Goal: Information Seeking & Learning: Learn about a topic

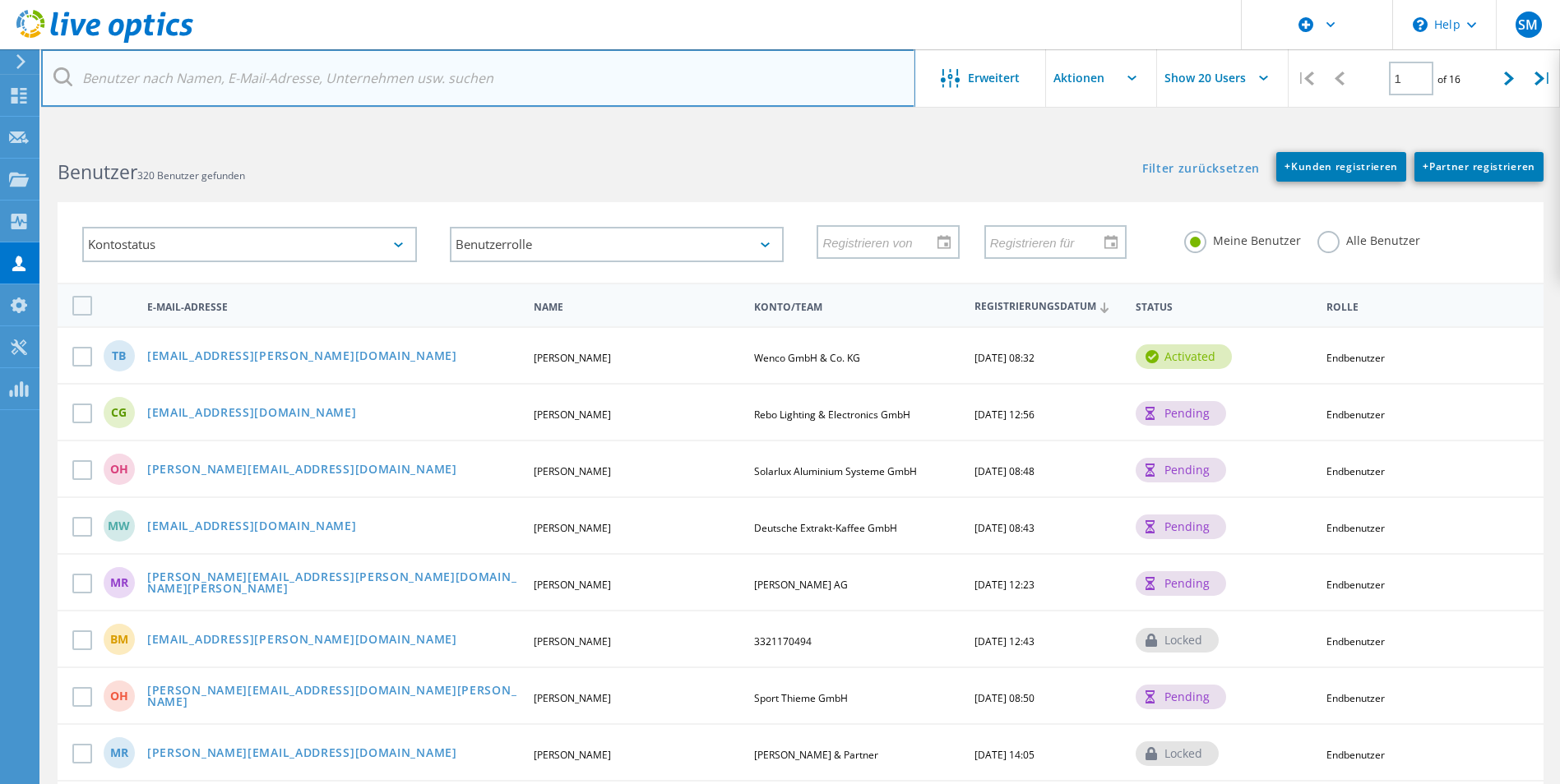
drag, startPoint x: 389, startPoint y: 68, endPoint x: 343, endPoint y: 74, distance: 46.4
click at [384, 69] on input "text" at bounding box center [478, 78] width 874 height 57
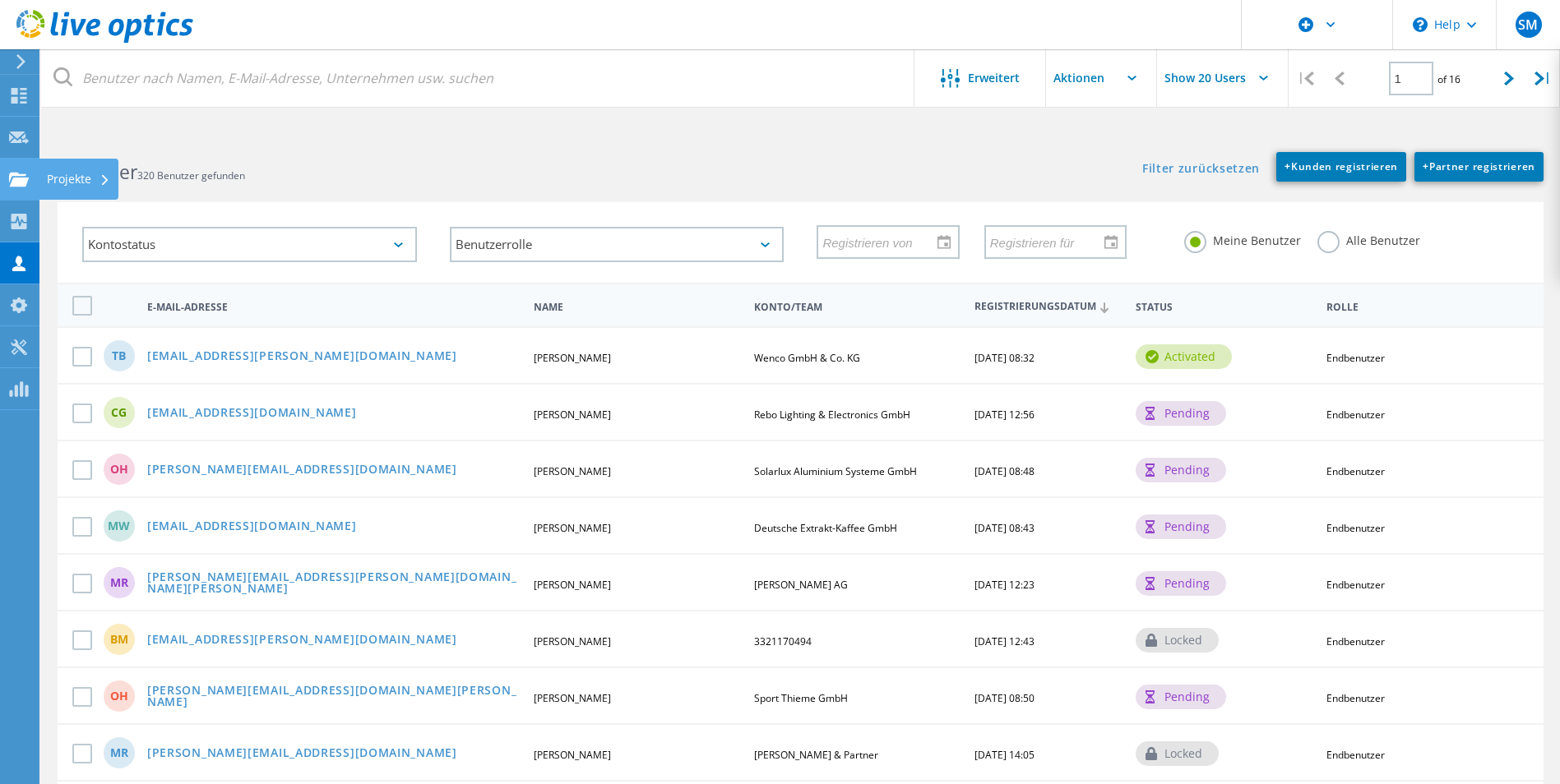
click at [18, 179] on use at bounding box center [18, 178] width 19 height 14
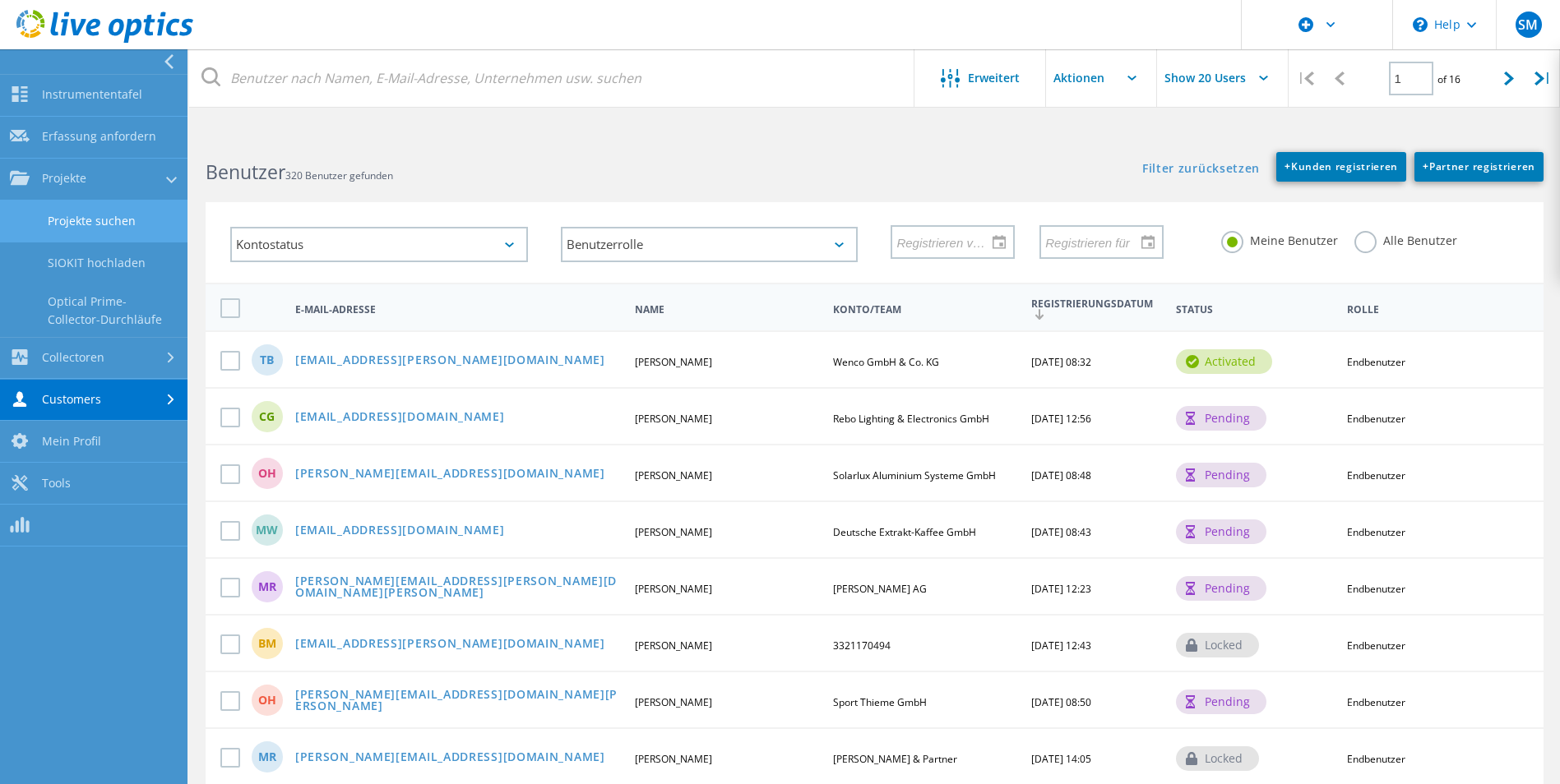
click at [98, 215] on link "Projekte suchen" at bounding box center [93, 221] width 187 height 42
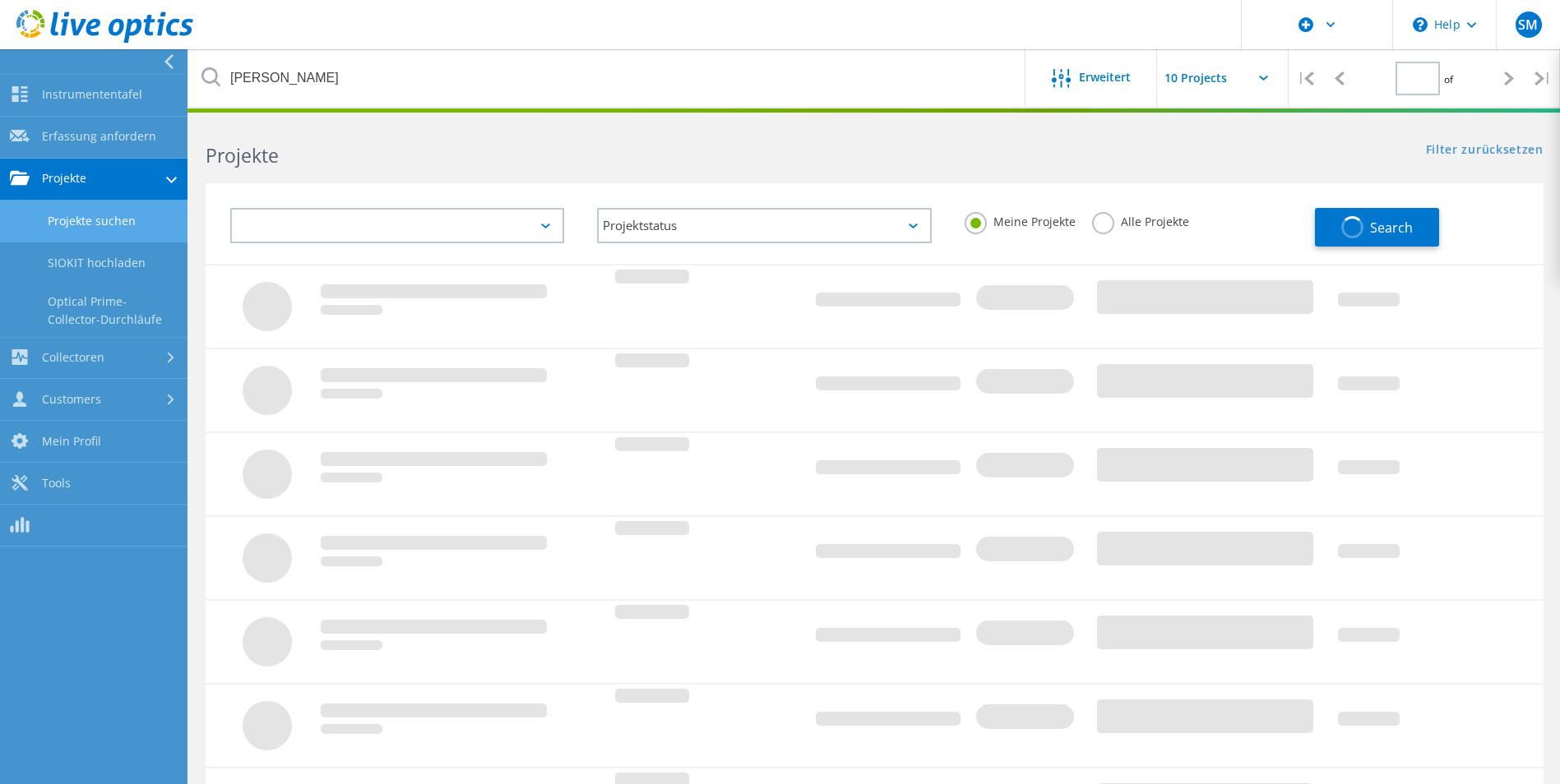
type input "1"
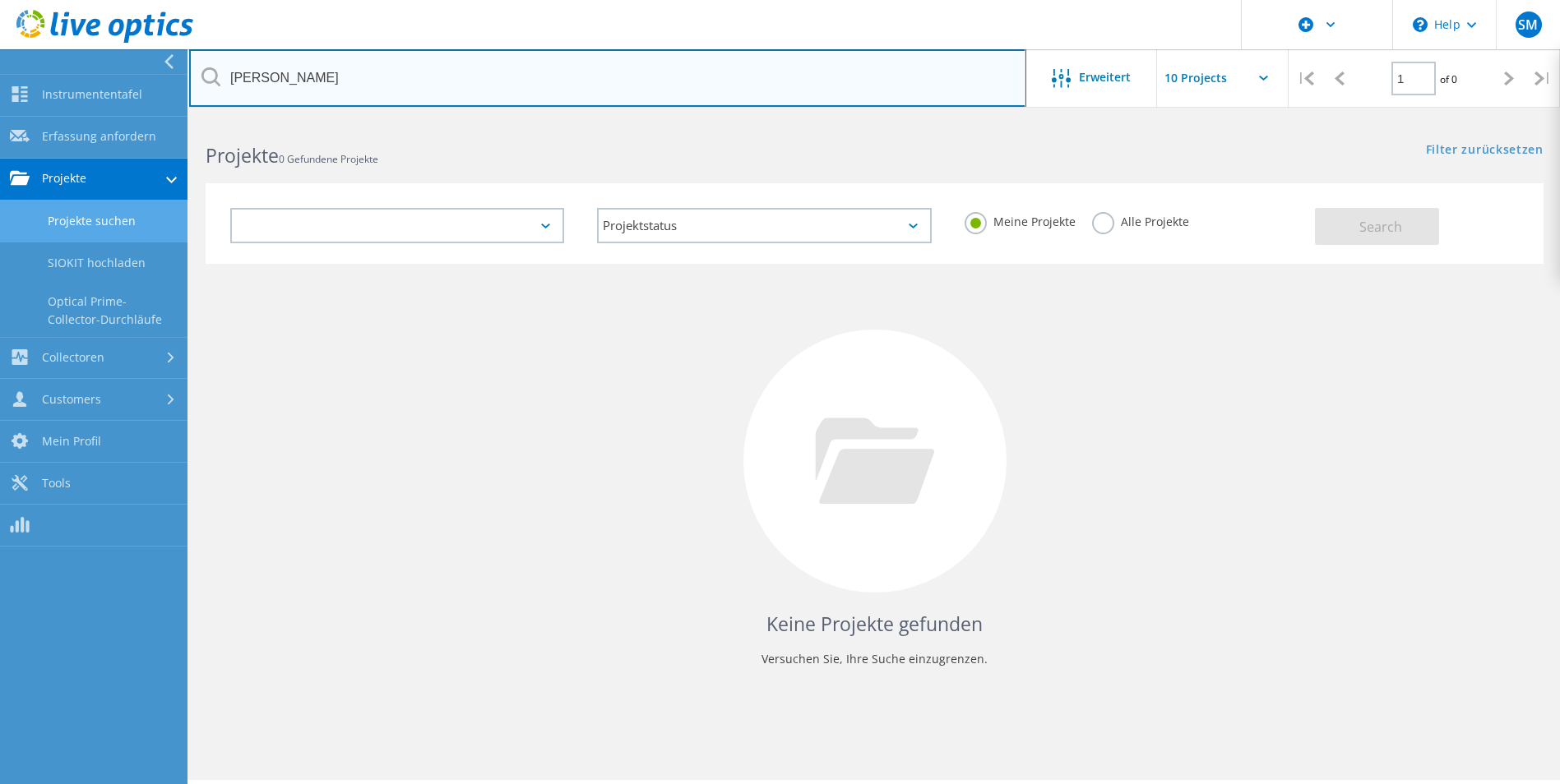
click at [314, 81] on input "uwe schelling" at bounding box center [608, 78] width 837 height 57
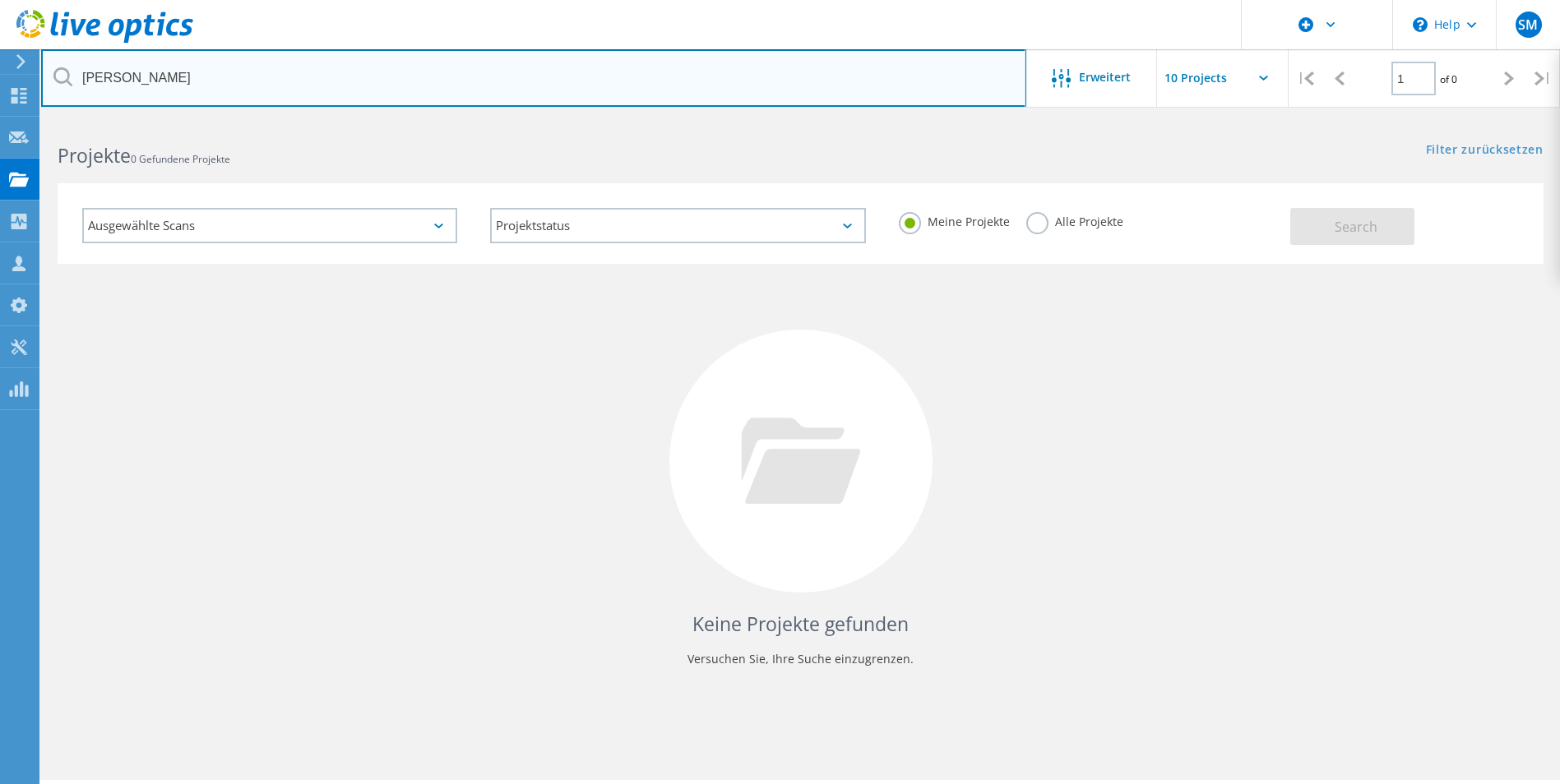
drag, startPoint x: 304, startPoint y: 78, endPoint x: 49, endPoint y: 79, distance: 255.0
click at [49, 79] on input "uwe schelling" at bounding box center [534, 78] width 986 height 57
paste input "2778204"
type input "2778204"
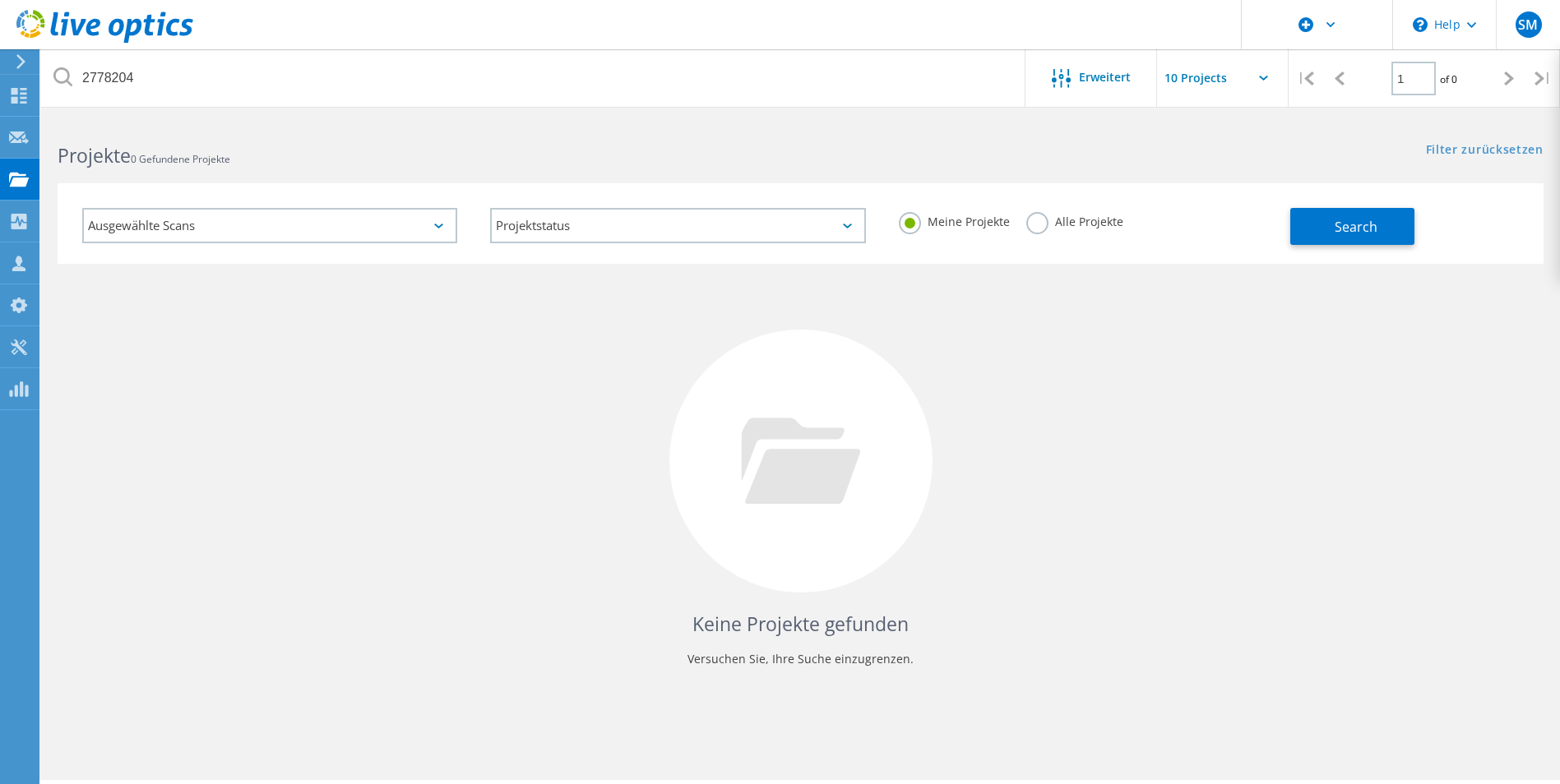
drag, startPoint x: 1025, startPoint y: 231, endPoint x: 1037, endPoint y: 231, distance: 12.0
click at [1030, 231] on div "Alle Projekte" at bounding box center [1074, 224] width 97 height 24
drag, startPoint x: 1052, startPoint y: 225, endPoint x: 1078, endPoint y: 226, distance: 26.0
click at [1061, 225] on label "Alle Projekte" at bounding box center [1074, 220] width 97 height 16
drag, startPoint x: 1022, startPoint y: 223, endPoint x: 1038, endPoint y: 223, distance: 16.0
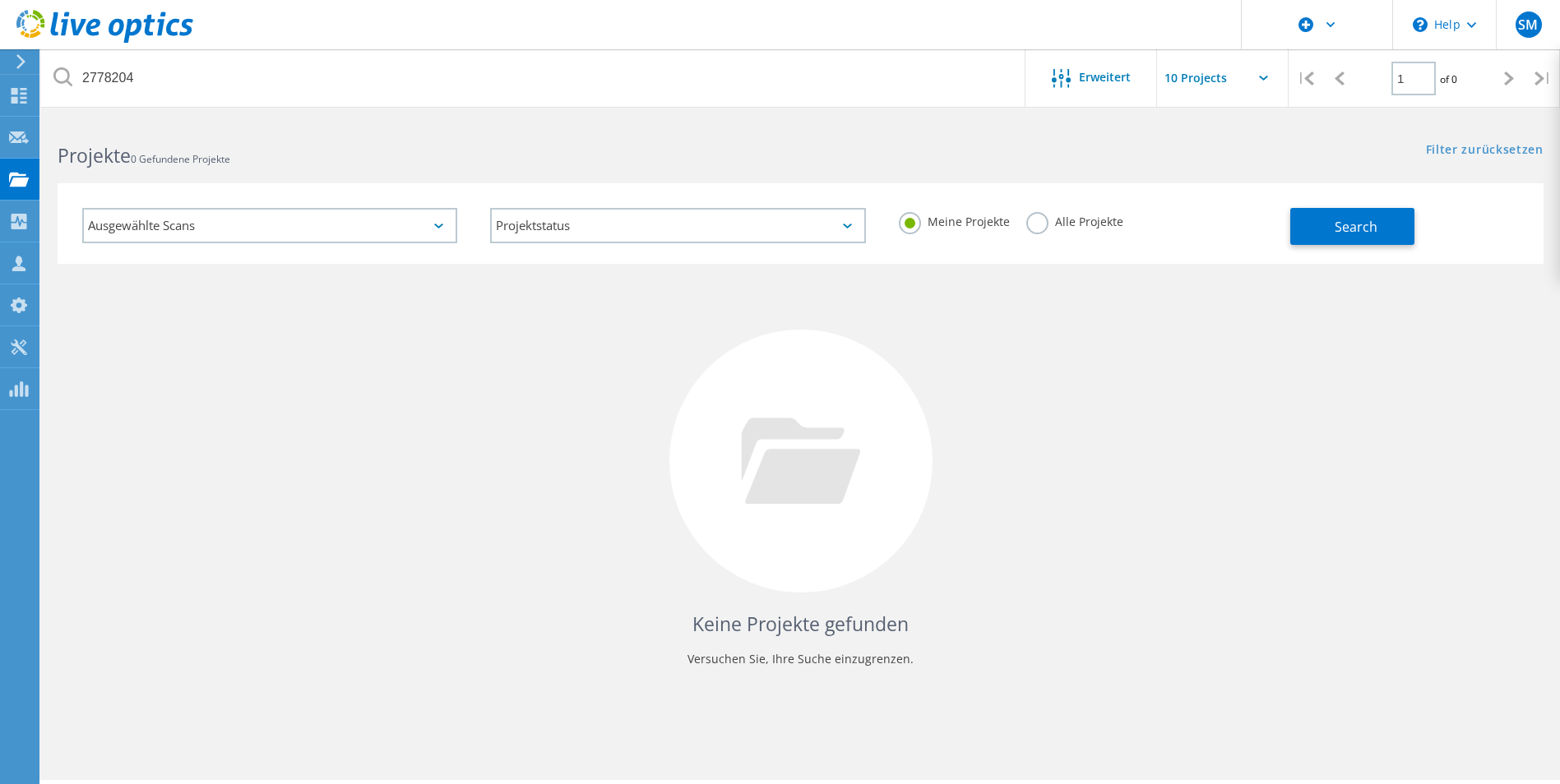
click at [1034, 223] on div "Meine Projekte Alle Projekte" at bounding box center [1086, 222] width 408 height 61
click at [1039, 223] on label "Alle Projekte" at bounding box center [1074, 220] width 97 height 16
click at [0, 0] on input "Alle Projekte" at bounding box center [0, 0] width 0 height 0
click at [1292, 229] on div "Ausgewählte Scans Projektstatus Wird durchgeführt vollständig Veröffentlicht am…" at bounding box center [800, 223] width 1486 height 80
drag, startPoint x: 1293, startPoint y: 229, endPoint x: 1311, endPoint y: 230, distance: 18.0
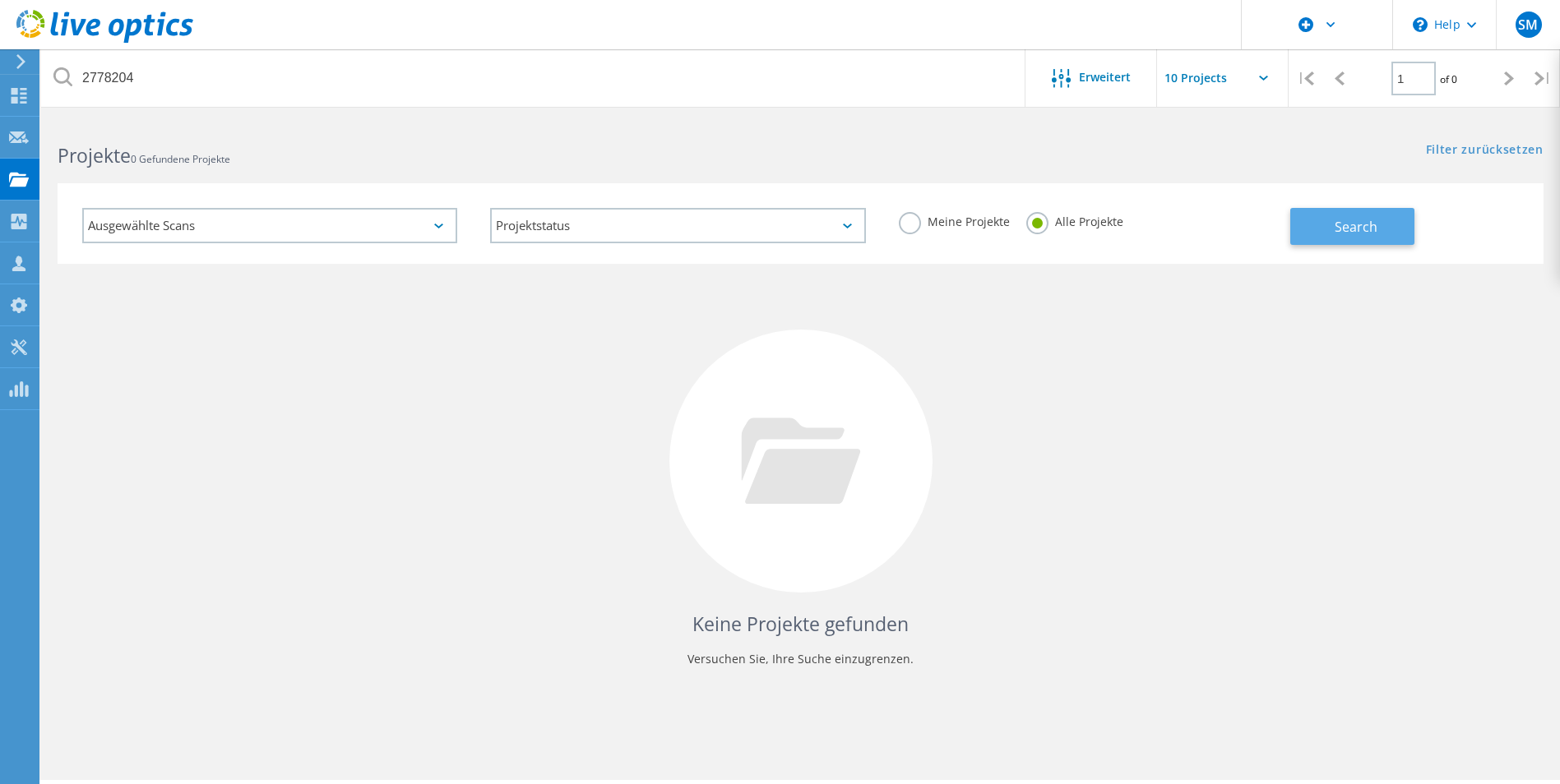
click at [1311, 230] on button "Search" at bounding box center [1352, 226] width 124 height 37
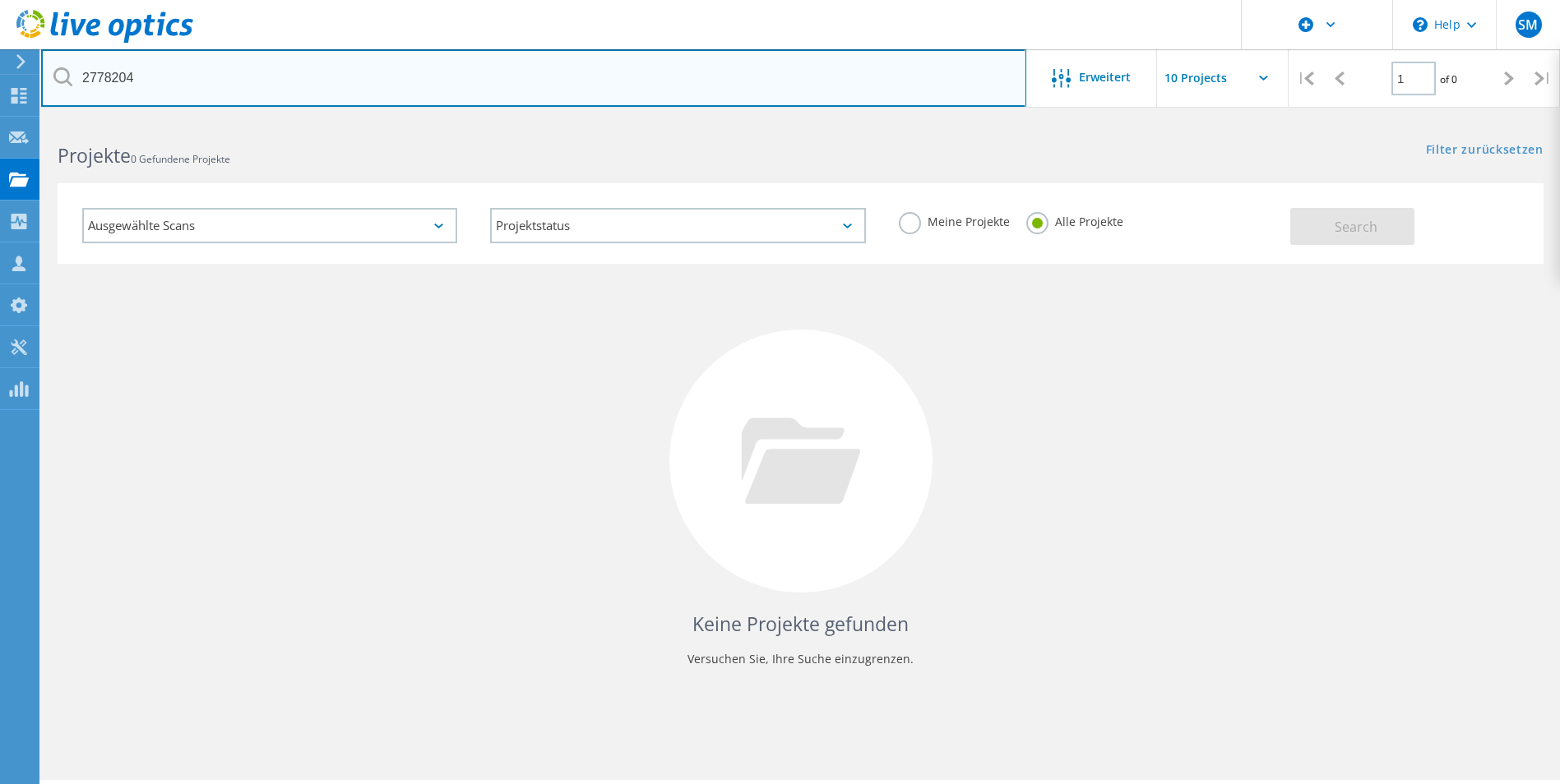
drag, startPoint x: 160, startPoint y: 85, endPoint x: 86, endPoint y: 85, distance: 74.0
click at [85, 85] on input "2778204" at bounding box center [534, 78] width 986 height 57
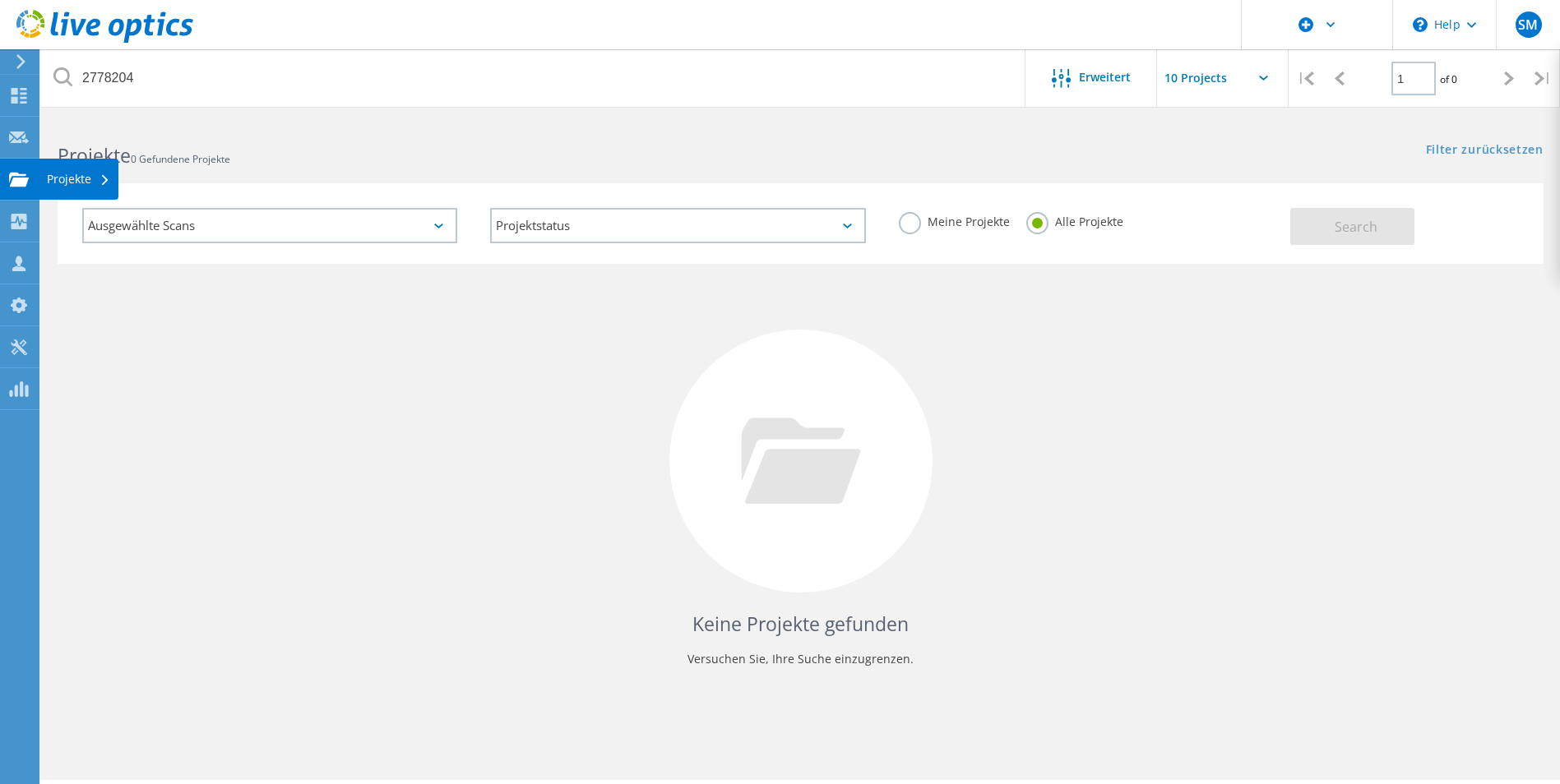
click at [13, 175] on use at bounding box center [18, 178] width 19 height 14
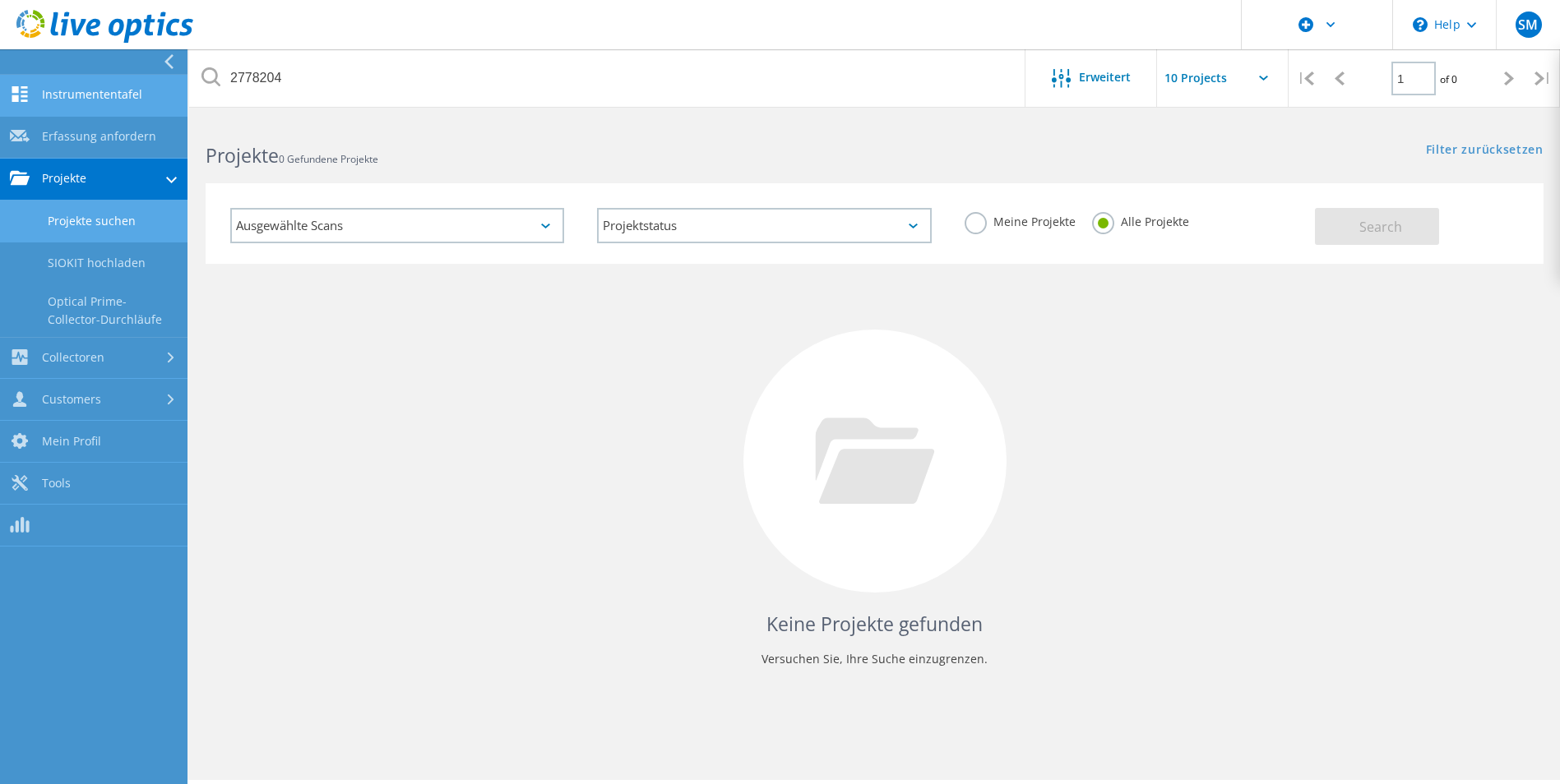
click at [81, 103] on link "Instrumententafel" at bounding box center [93, 95] width 187 height 42
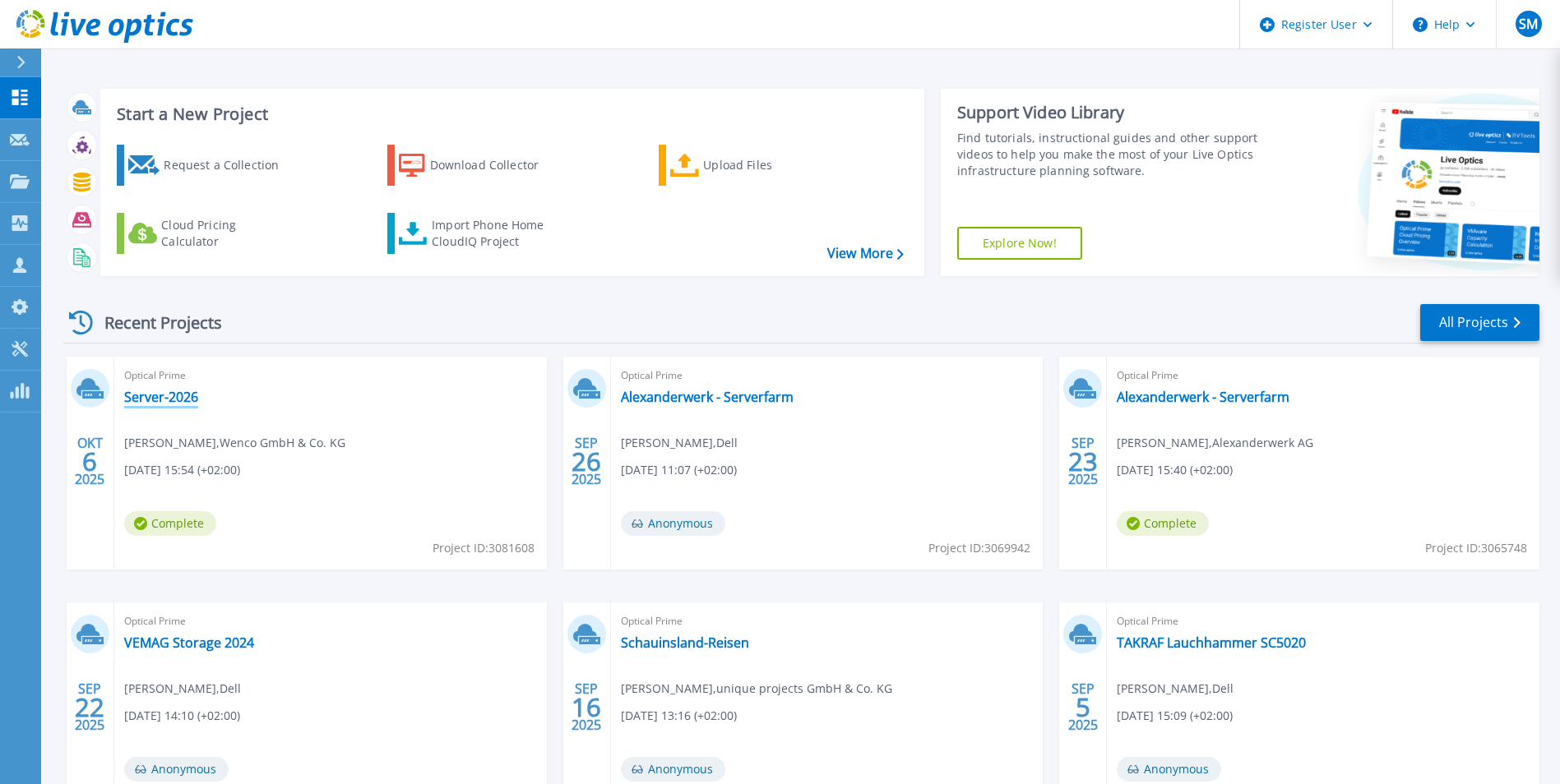
click at [177, 394] on link "Server-2026" at bounding box center [161, 397] width 74 height 17
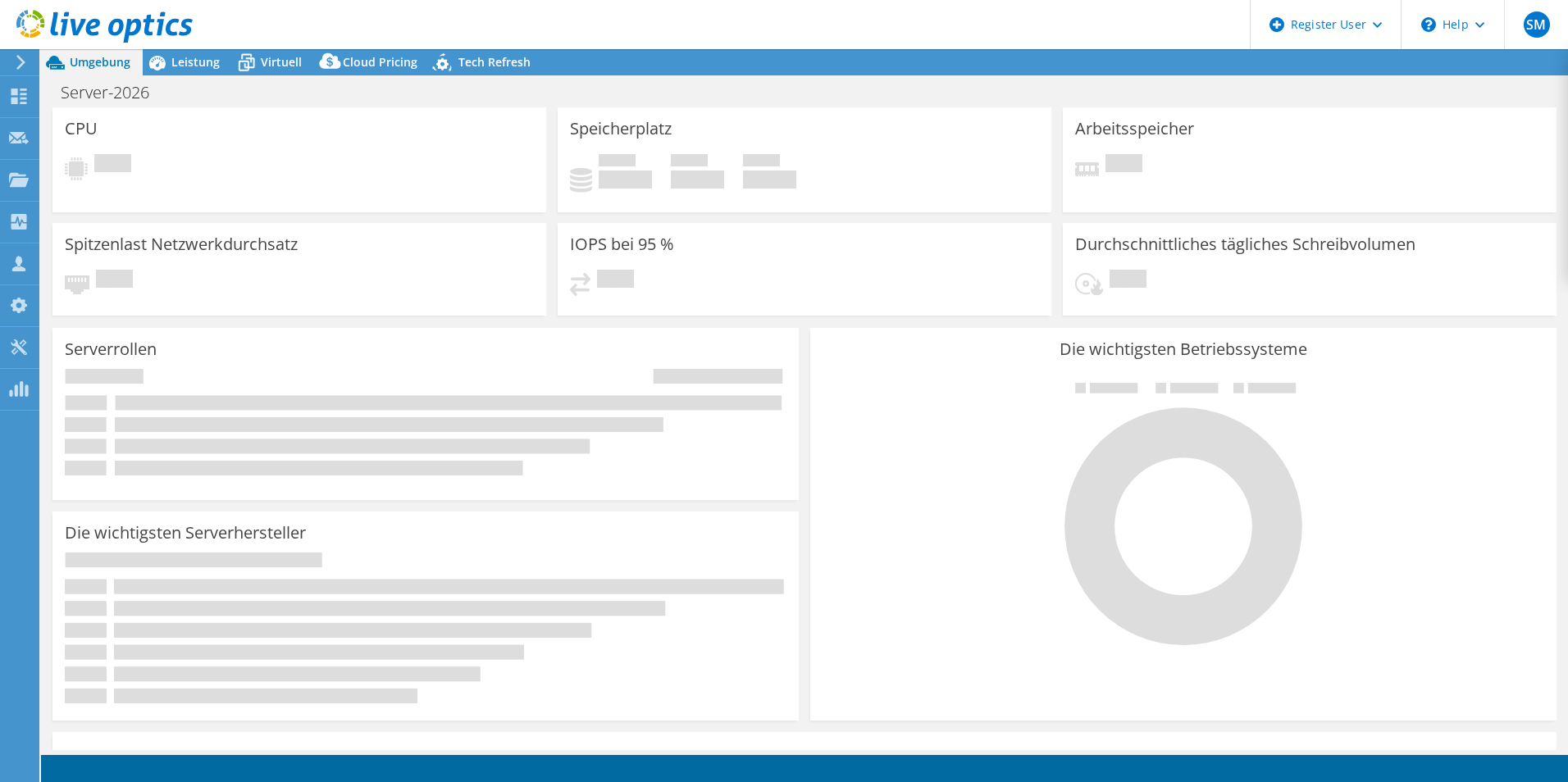
select select "USD"
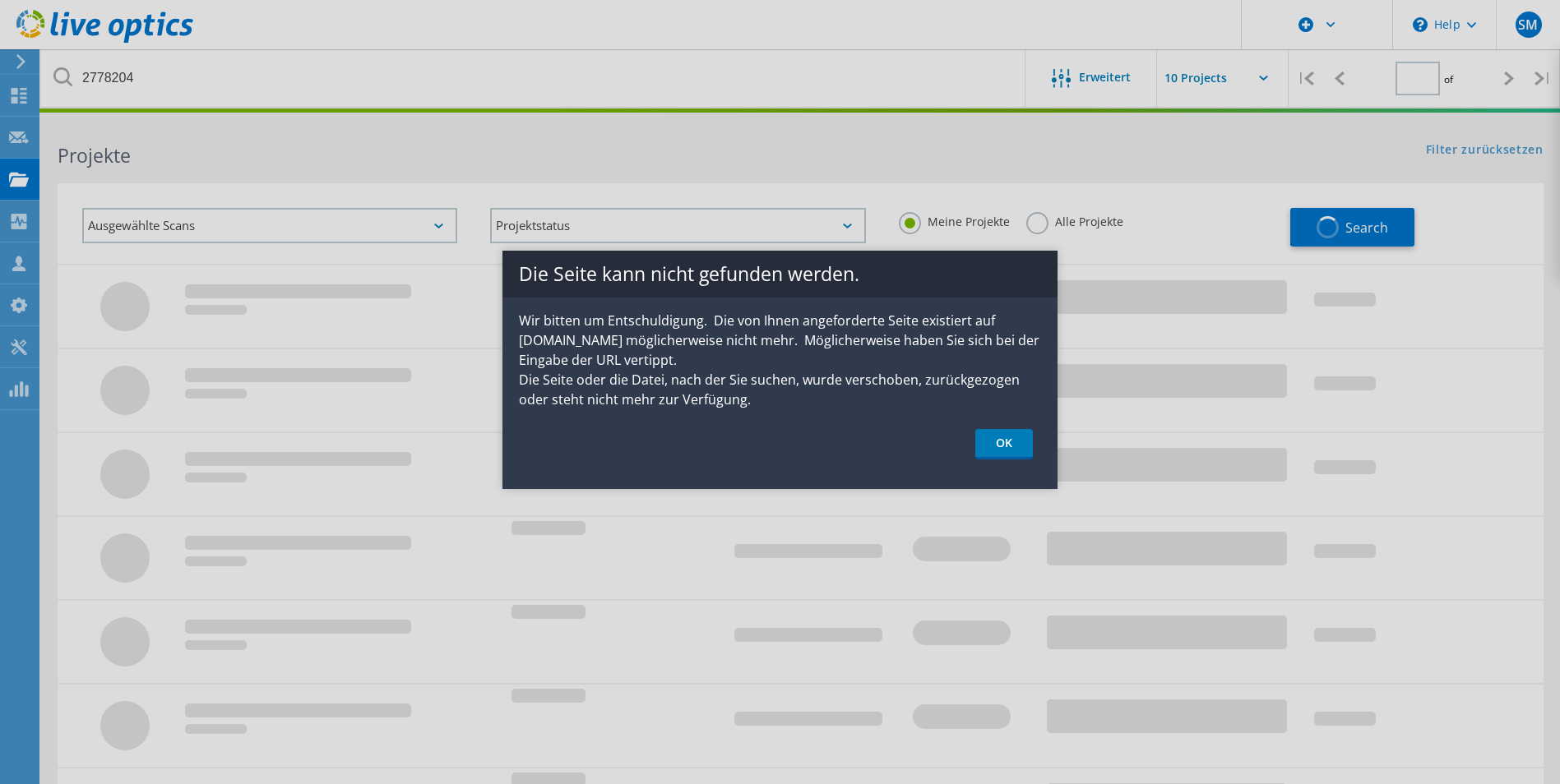
type input "1"
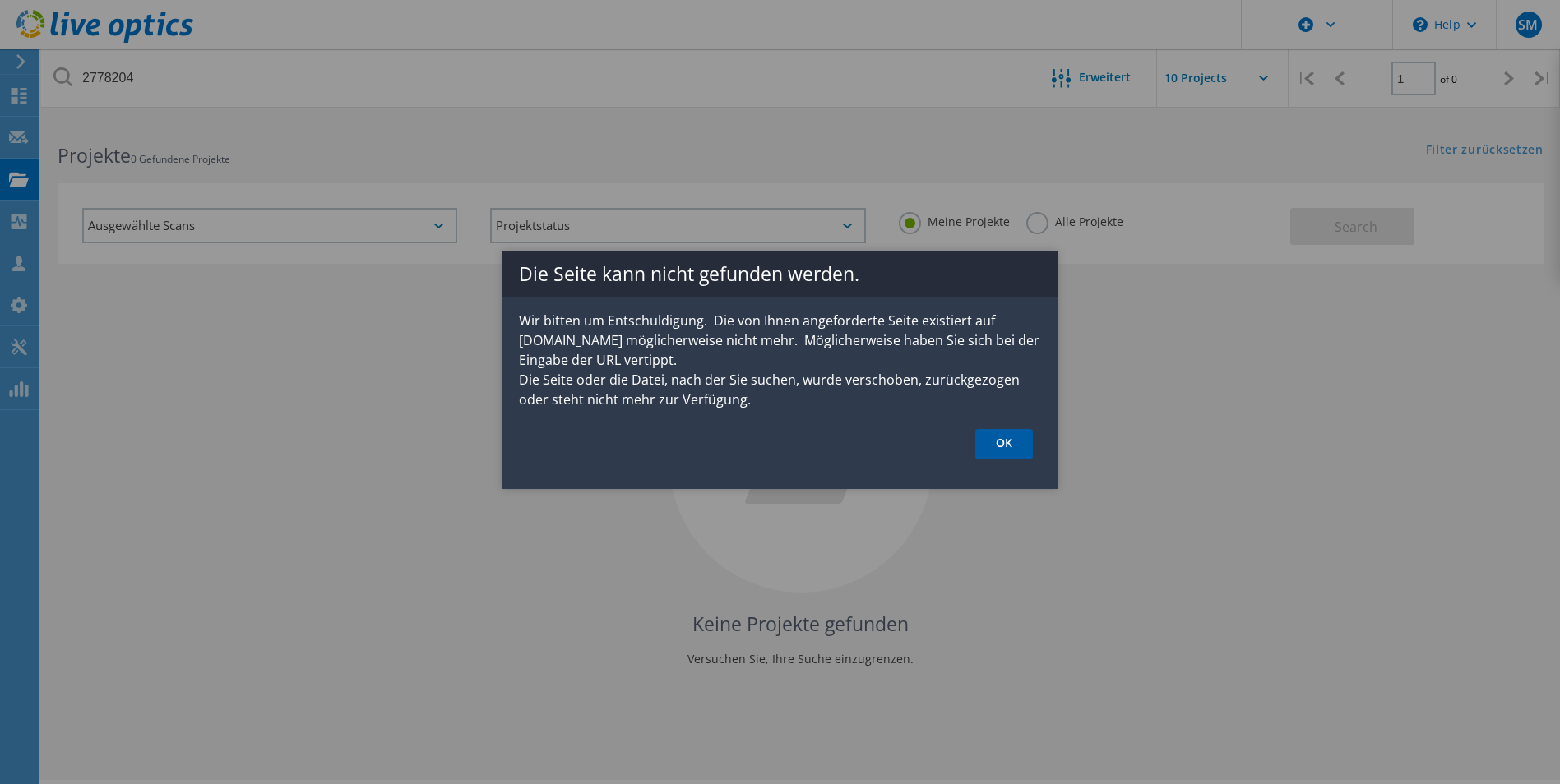
click at [1011, 447] on link "OK" at bounding box center [1004, 444] width 57 height 30
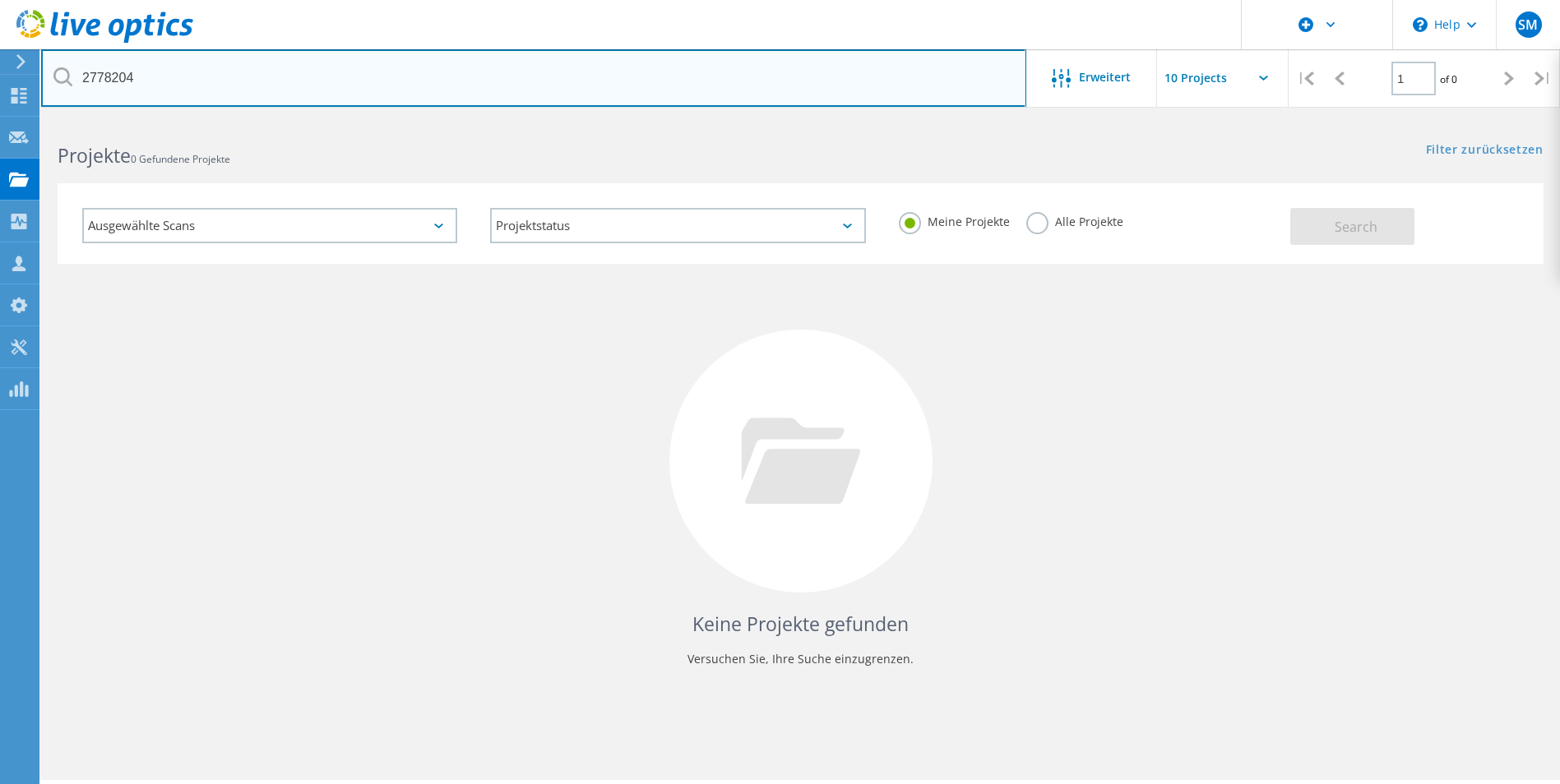
click at [199, 78] on input "2778204" at bounding box center [534, 78] width 986 height 57
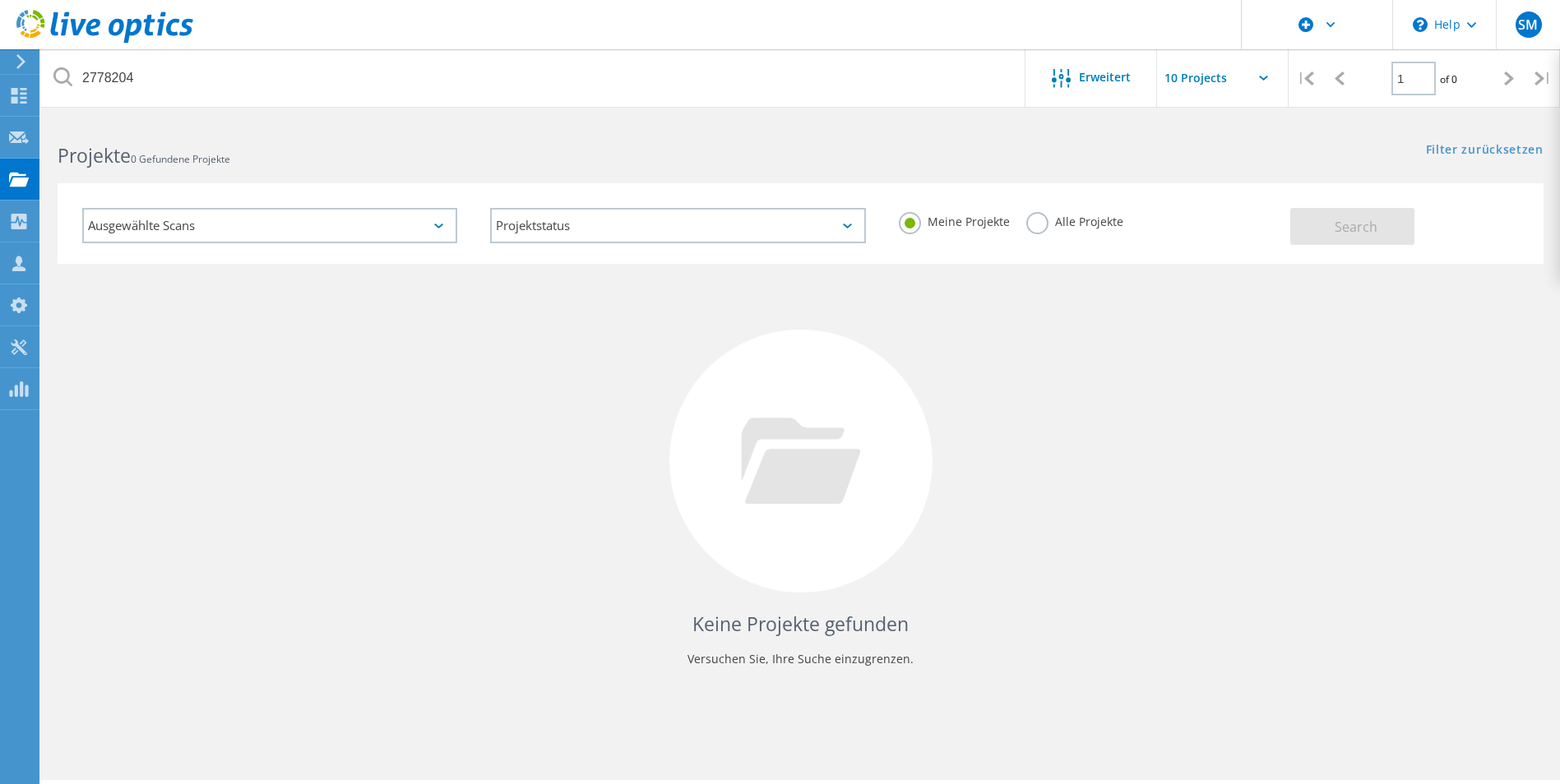
drag, startPoint x: 1027, startPoint y: 218, endPoint x: 1038, endPoint y: 220, distance: 11.2
click at [1031, 219] on label "Alle Projekte" at bounding box center [1074, 220] width 97 height 16
click at [0, 0] on input "Alle Projekte" at bounding box center [0, 0] width 0 height 0
click at [1336, 243] on button "Search" at bounding box center [1352, 226] width 124 height 37
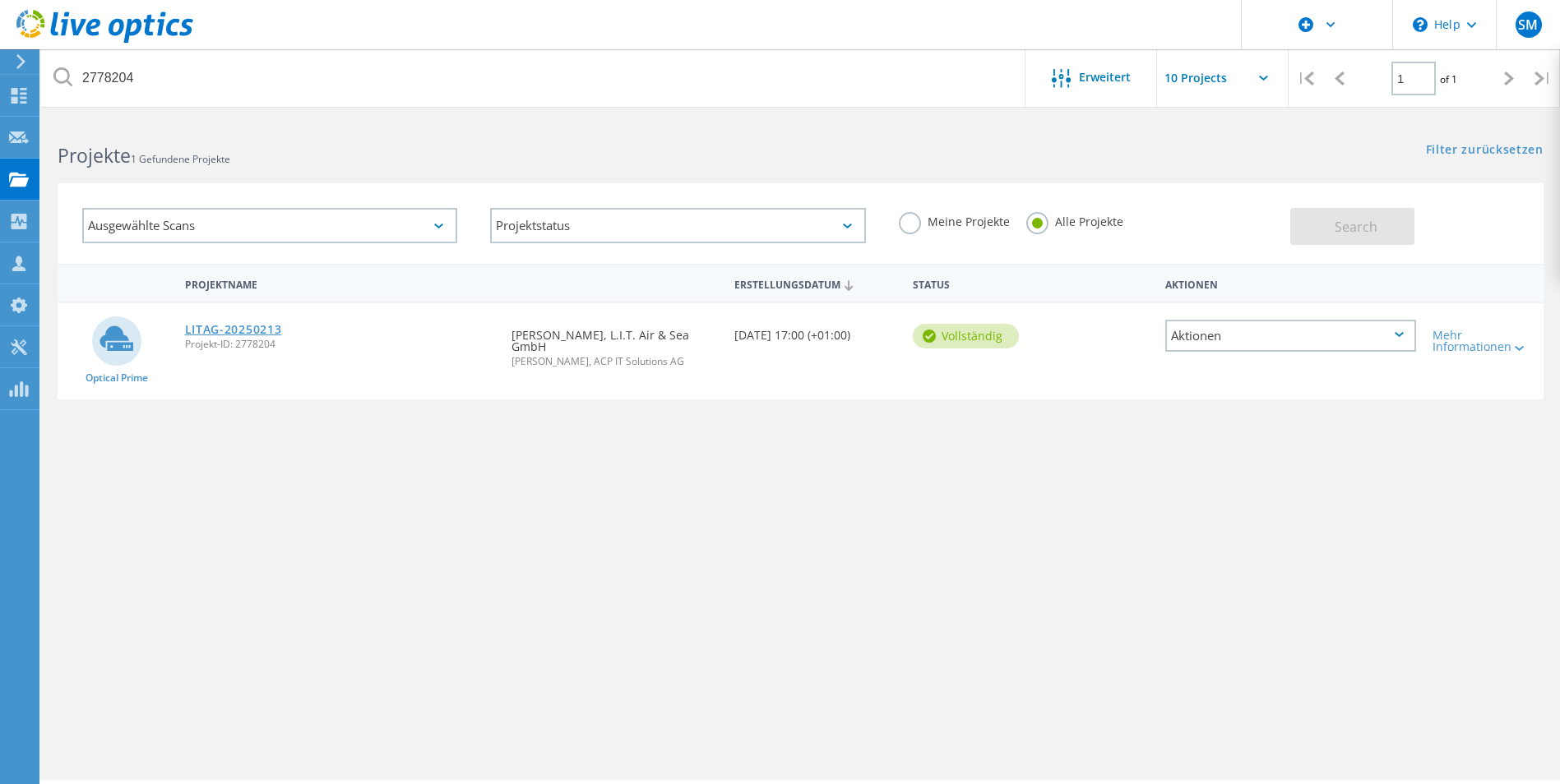
click at [228, 330] on link "LITAG-20250213" at bounding box center [233, 330] width 97 height 11
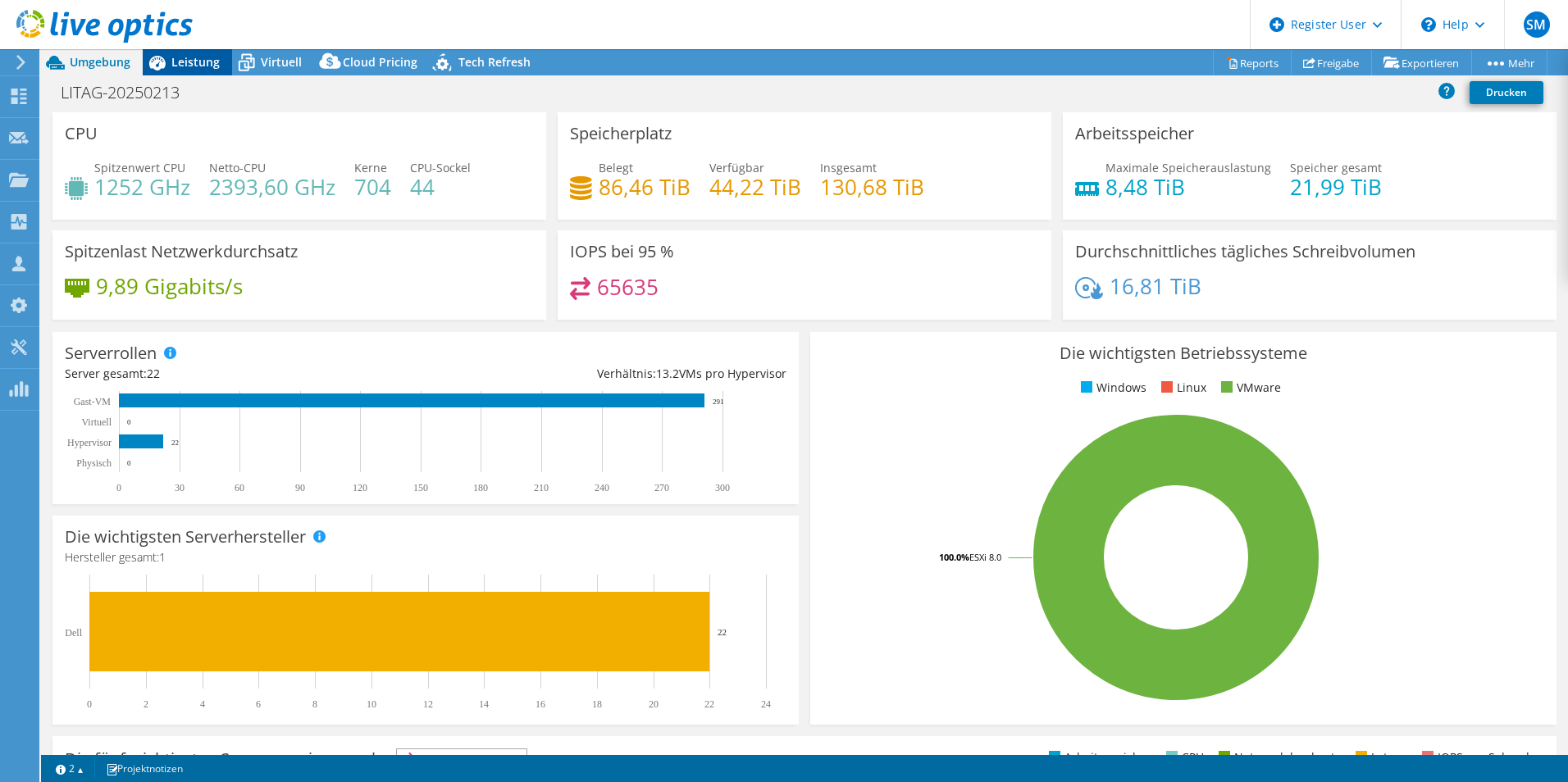
click at [183, 68] on span "Leistung" at bounding box center [195, 62] width 49 height 16
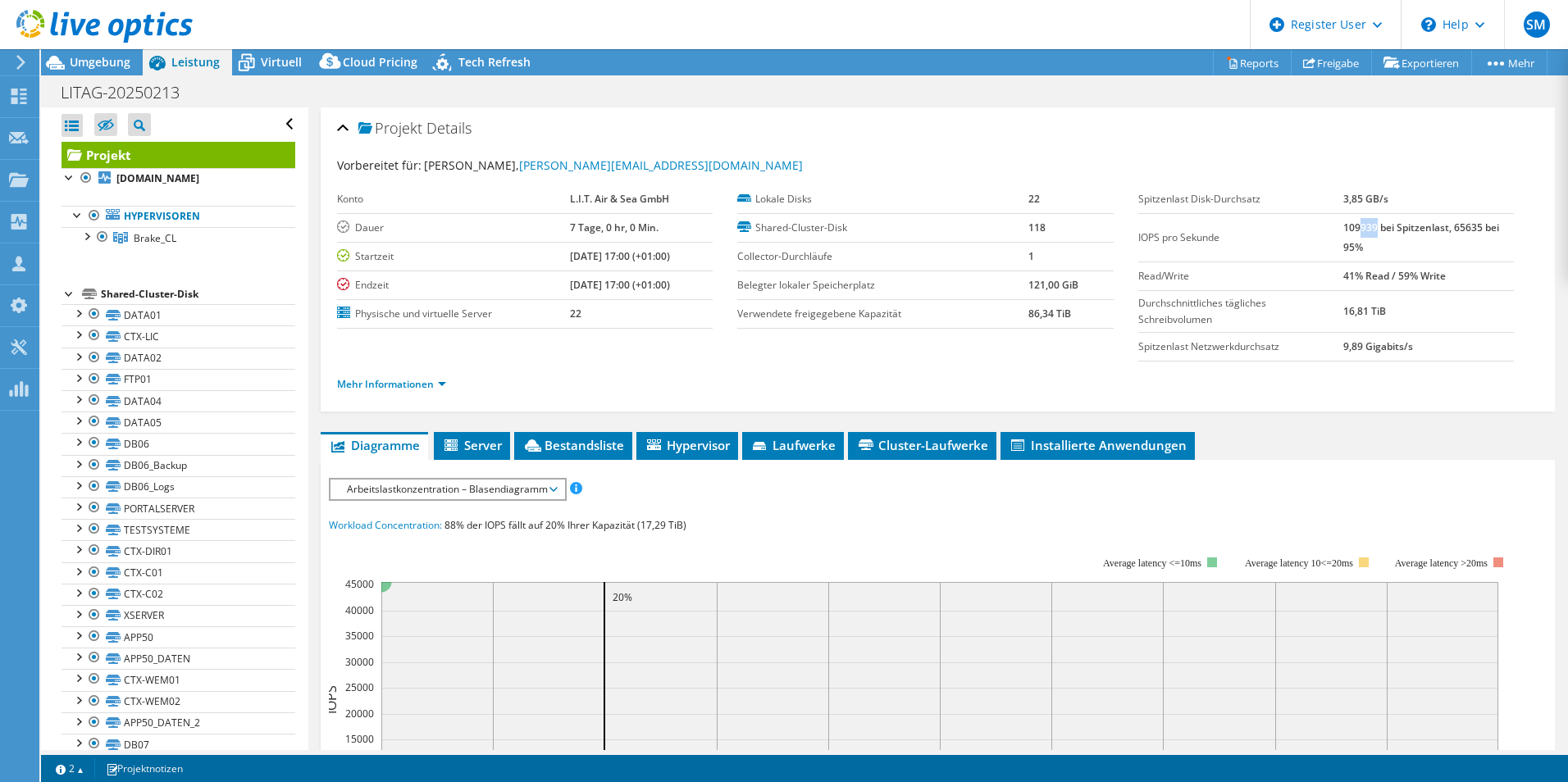
drag, startPoint x: 1350, startPoint y: 228, endPoint x: 1366, endPoint y: 226, distance: 16.1
click at [1366, 226] on b "109939 bei Spitzenlast, 65635 bei 95%" at bounding box center [1421, 237] width 156 height 34
drag, startPoint x: 1366, startPoint y: 226, endPoint x: 1355, endPoint y: 242, distance: 19.4
click at [1355, 242] on td "109939 bei Spitzenlast, 65635 bei 95%" at bounding box center [1428, 237] width 170 height 49
click at [428, 382] on link "Mehr Informationen" at bounding box center [392, 384] width 109 height 14
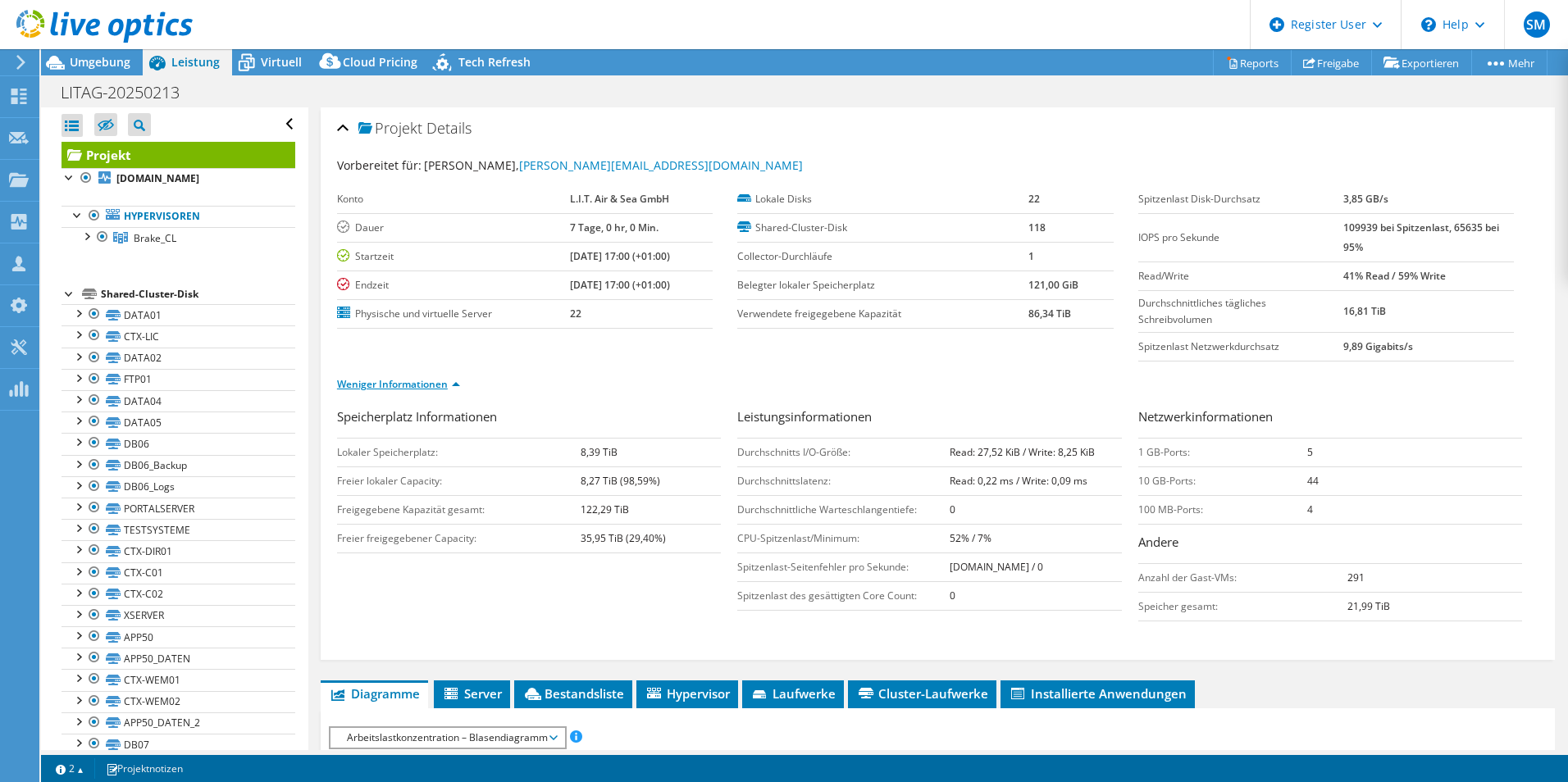
click at [433, 386] on link "Weniger Informationen" at bounding box center [399, 384] width 123 height 14
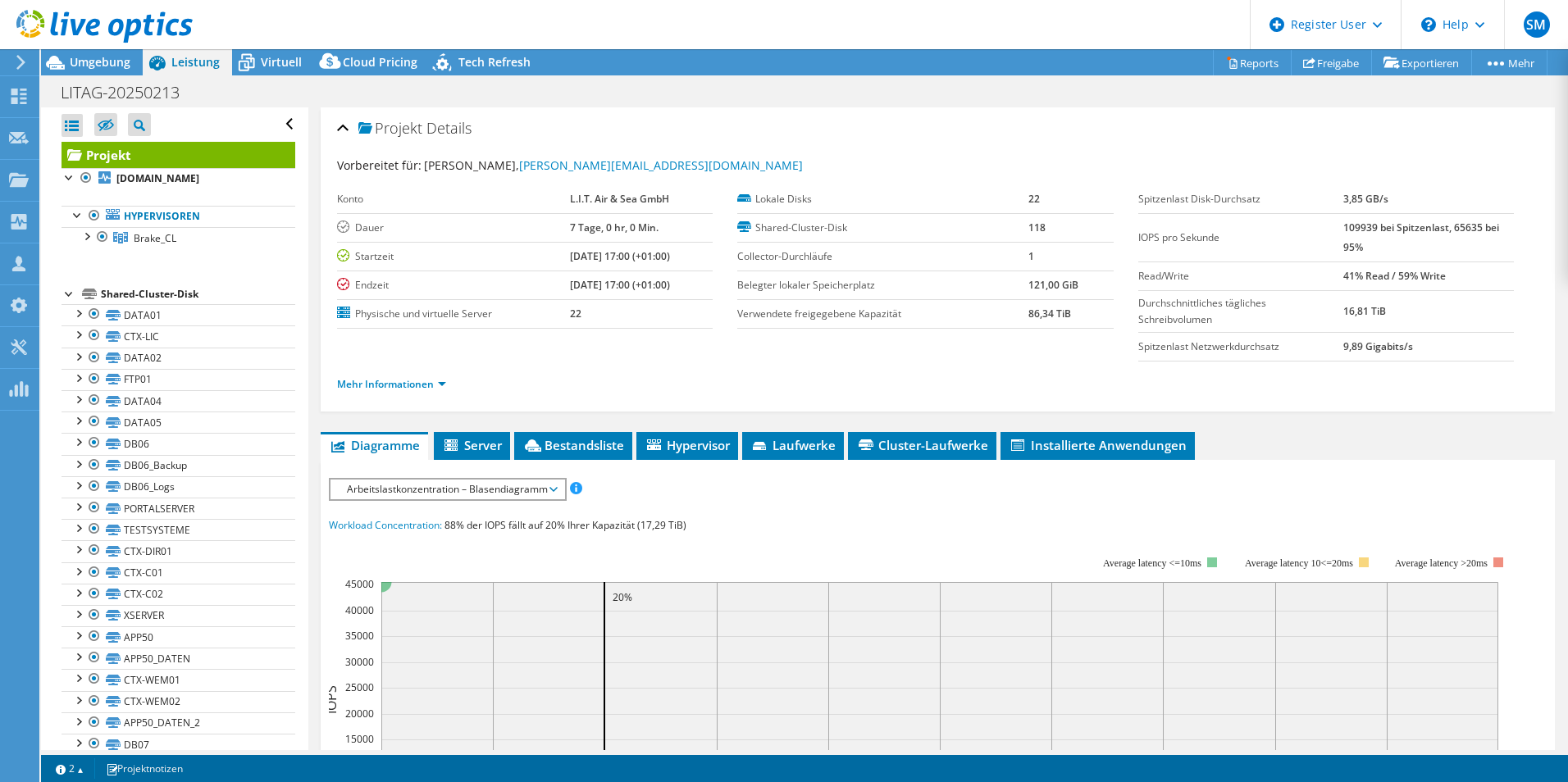
click at [410, 374] on ul "Mehr Informationen" at bounding box center [938, 382] width 1201 height 22
click at [411, 382] on link "Mehr Informationen" at bounding box center [392, 384] width 109 height 14
